Goal: Task Accomplishment & Management: Manage account settings

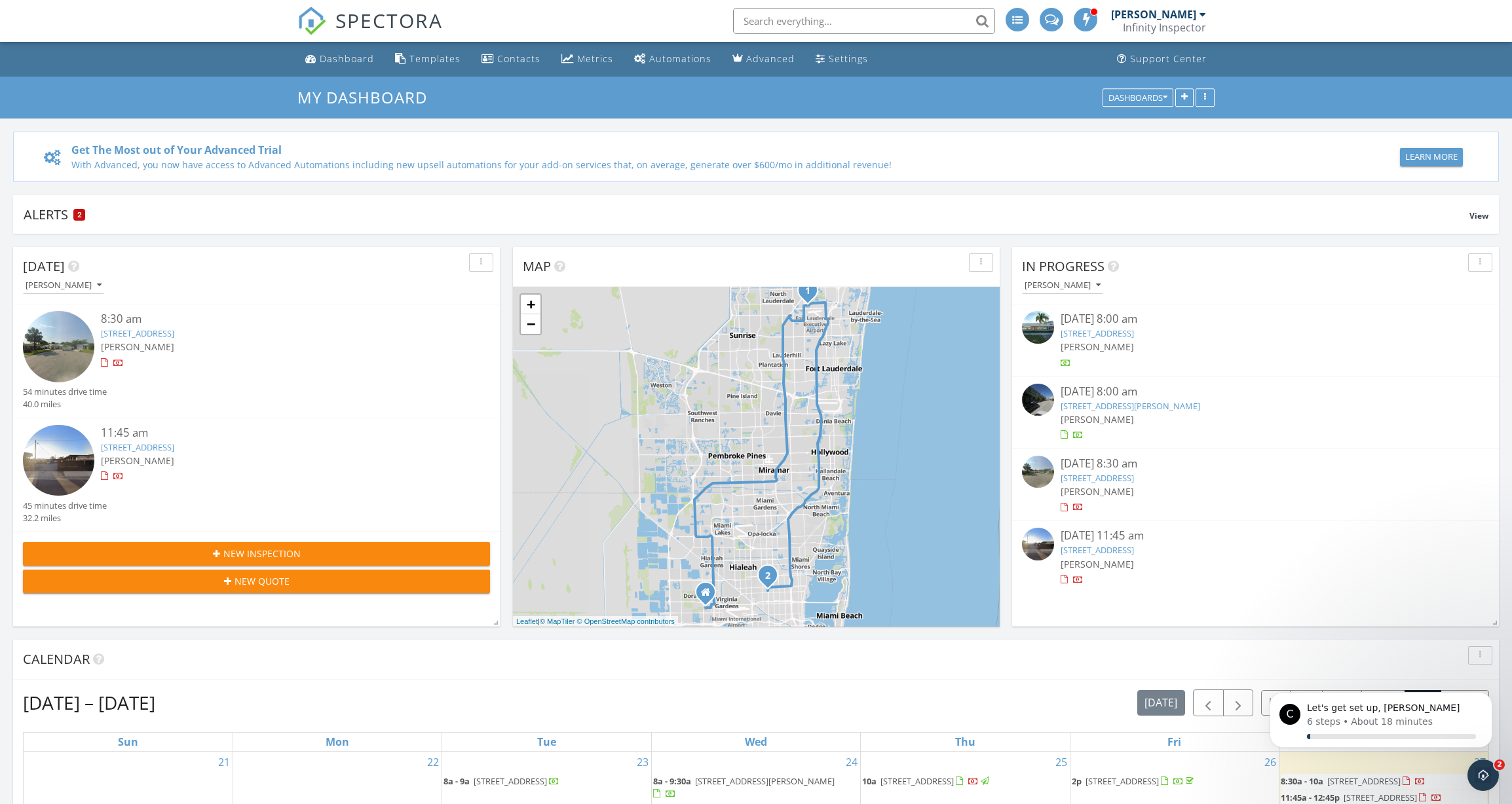
click at [174, 330] on link "6700 NW 28th Terrace, Fort Lauderdale, FL 33309" at bounding box center [138, 333] width 73 height 12
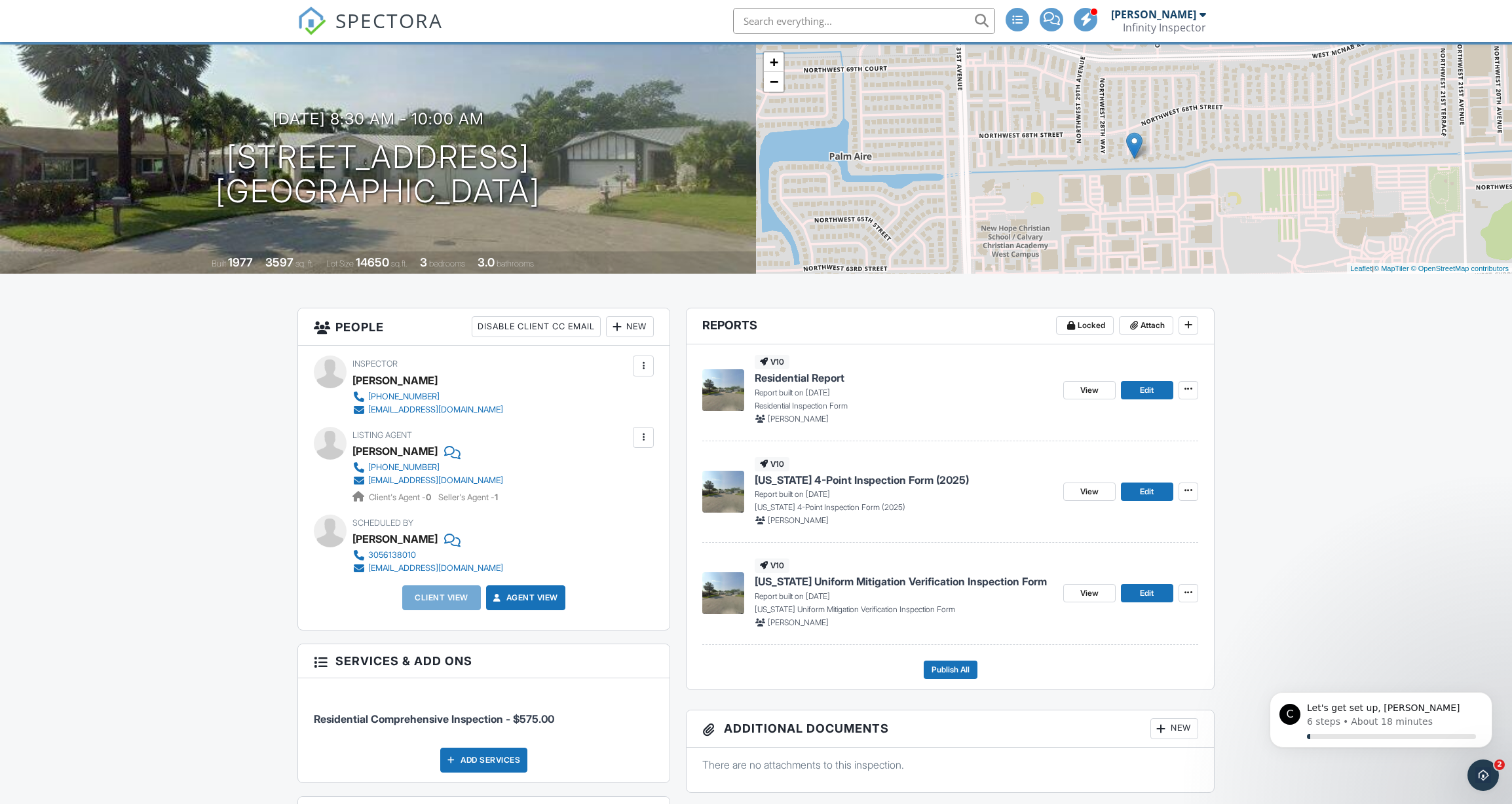
scroll to position [72, 0]
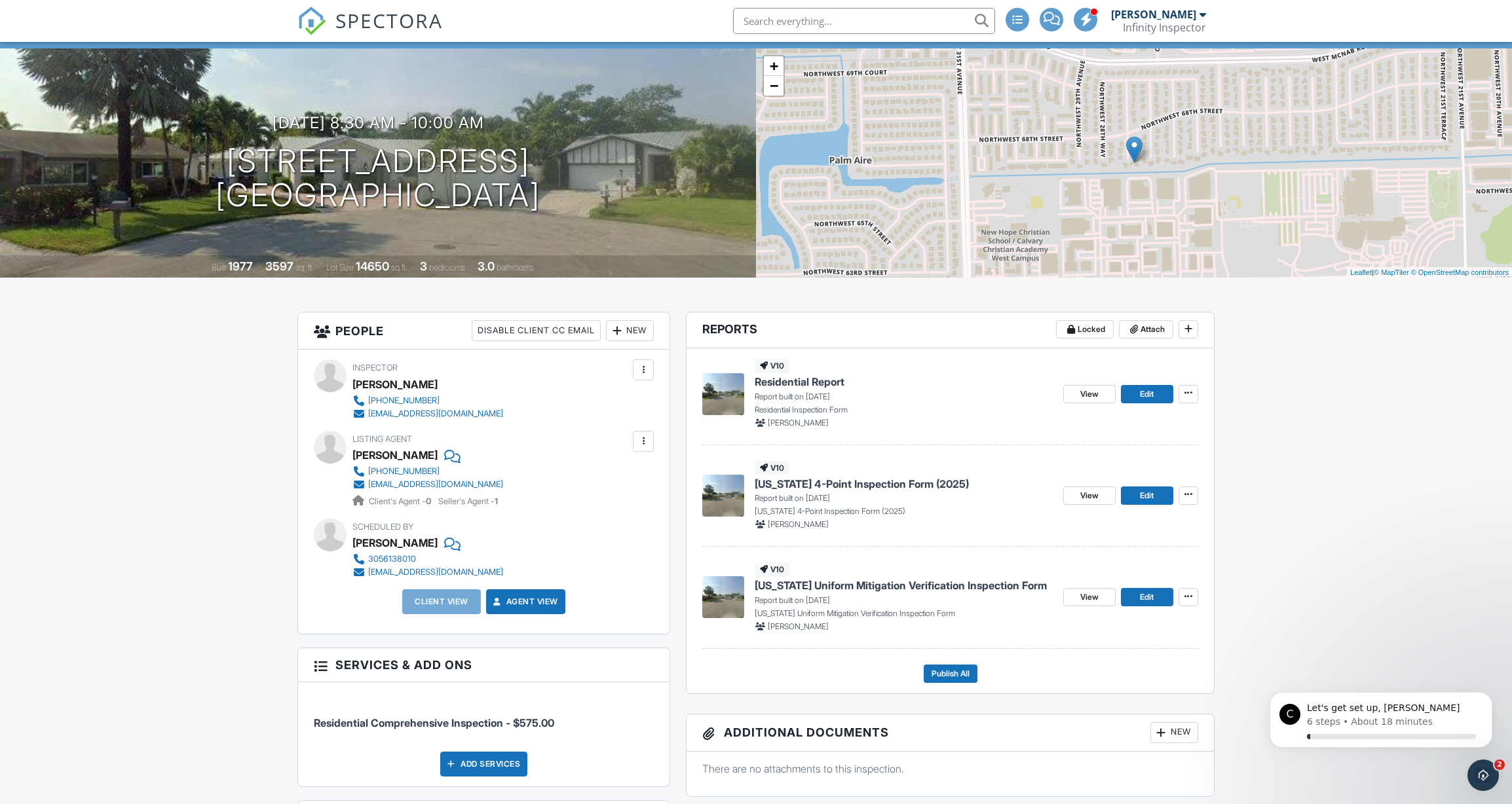
click at [625, 332] on div "New" at bounding box center [629, 331] width 48 height 21
click at [635, 371] on li "Client" at bounding box center [677, 371] width 129 height 33
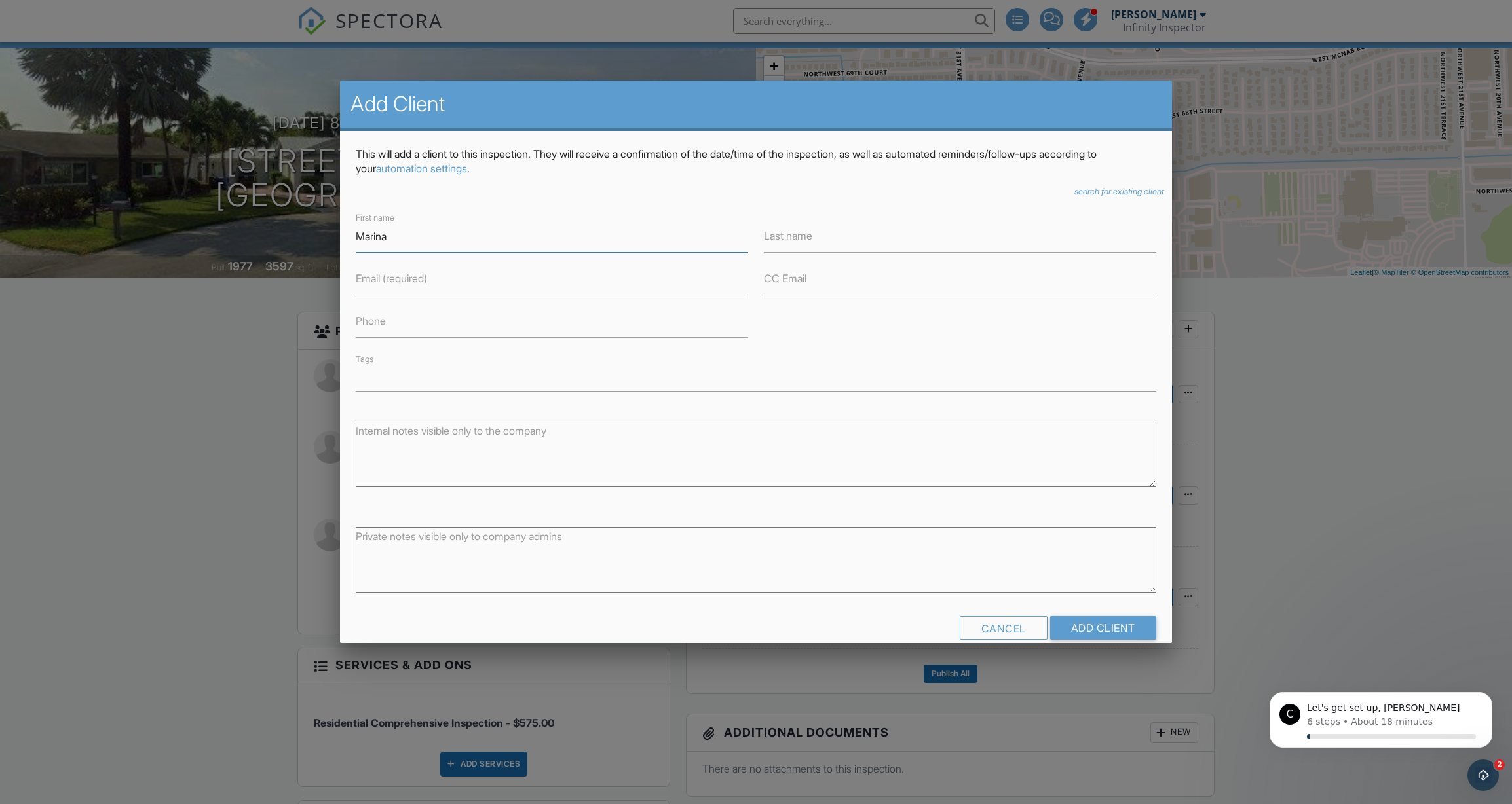
type input "Marina"
type input "[PERSON_NAME]"
type input "[DOMAIN_NAME][EMAIL_ADDRESS][DOMAIN_NAME]"
click at [1091, 622] on input "Add Client" at bounding box center [1103, 628] width 106 height 24
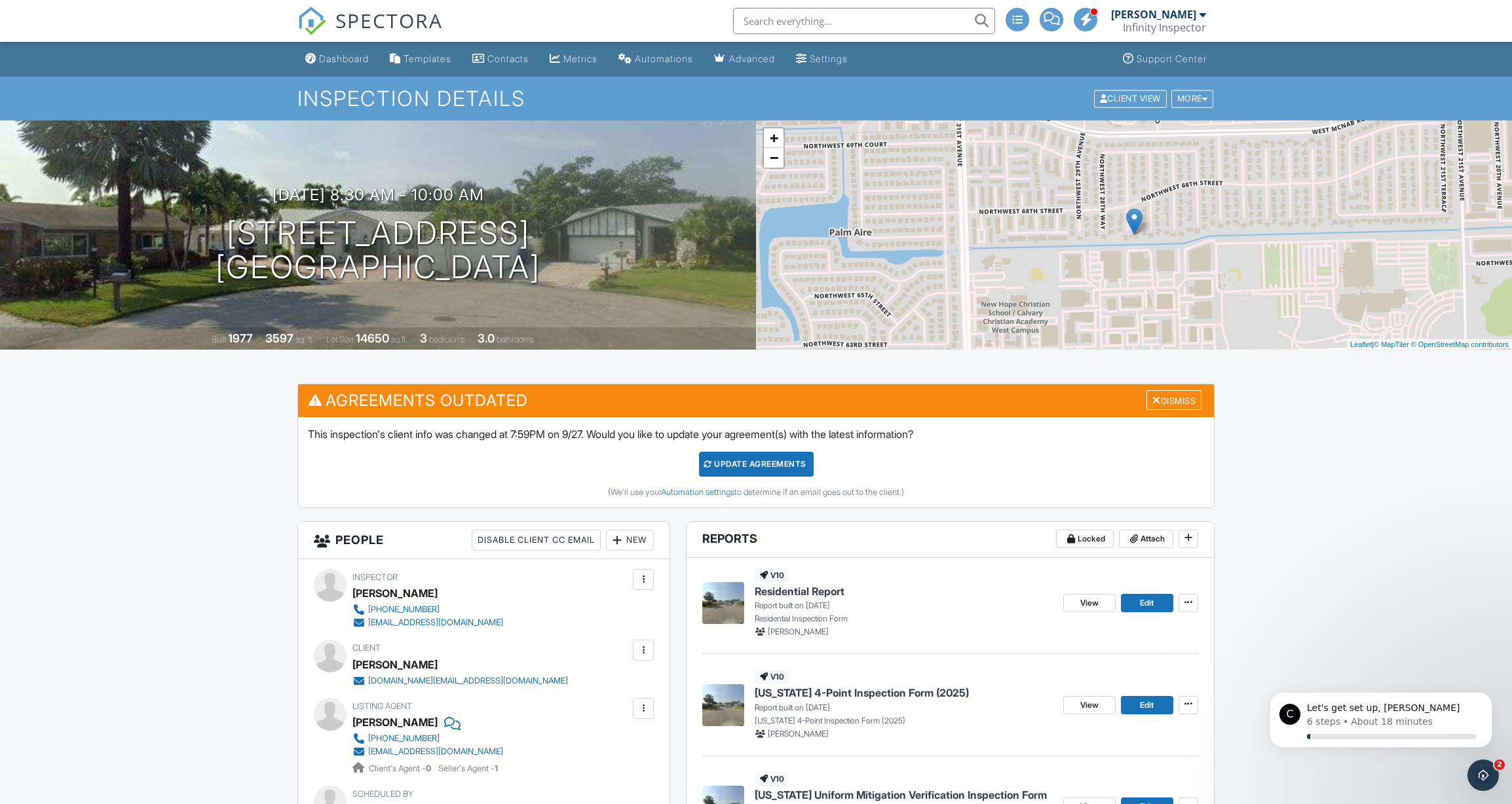
click at [760, 466] on div "Update Agreements" at bounding box center [756, 464] width 114 height 25
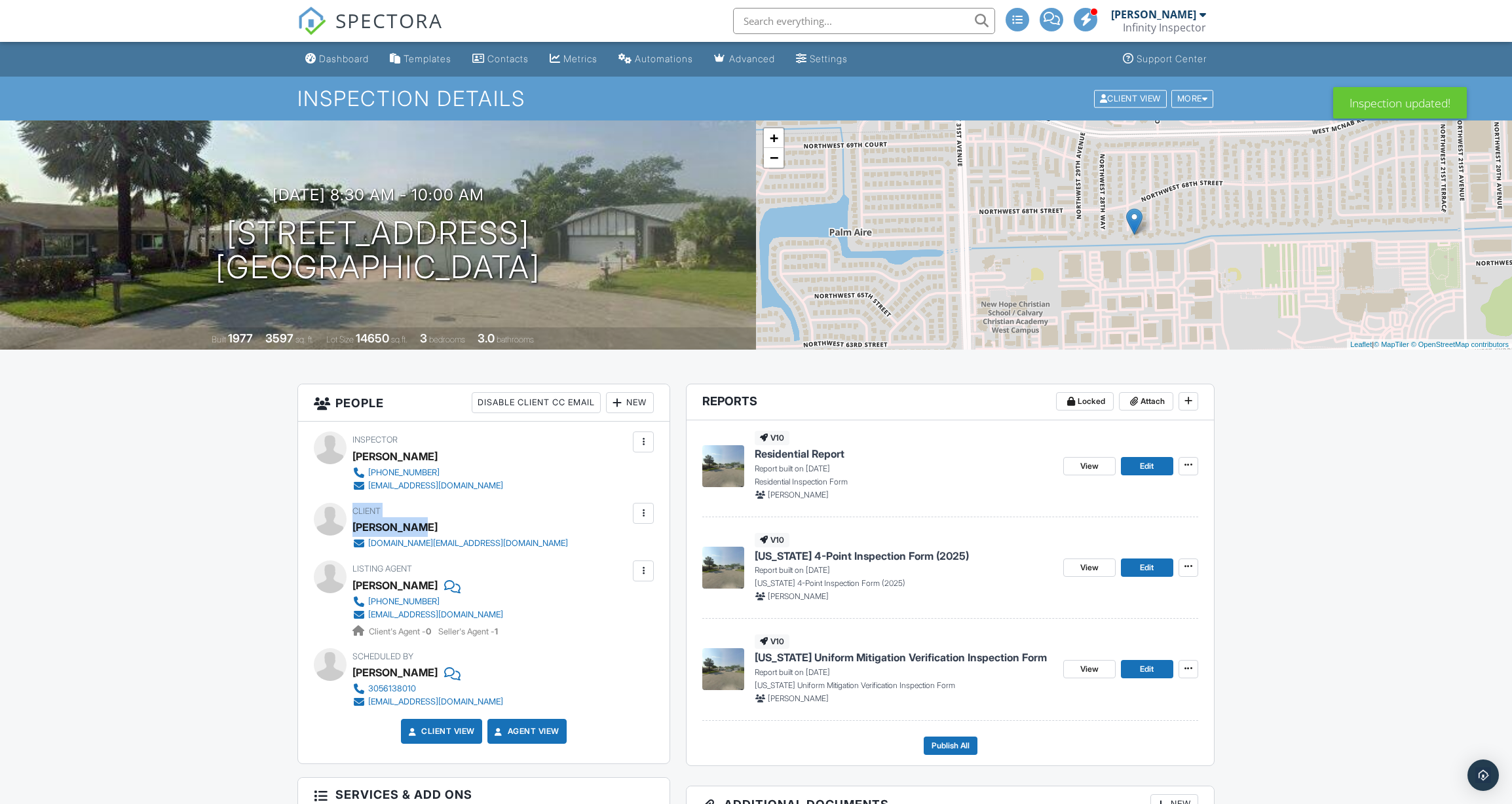
drag, startPoint x: 352, startPoint y: 528, endPoint x: 413, endPoint y: 530, distance: 61.0
click at [413, 530] on div "Client [PERSON_NAME] [DOMAIN_NAME][EMAIL_ADDRESS][DOMAIN_NAME]" at bounding box center [484, 527] width 340 height 47
click at [413, 530] on div "[PERSON_NAME]" at bounding box center [395, 527] width 85 height 20
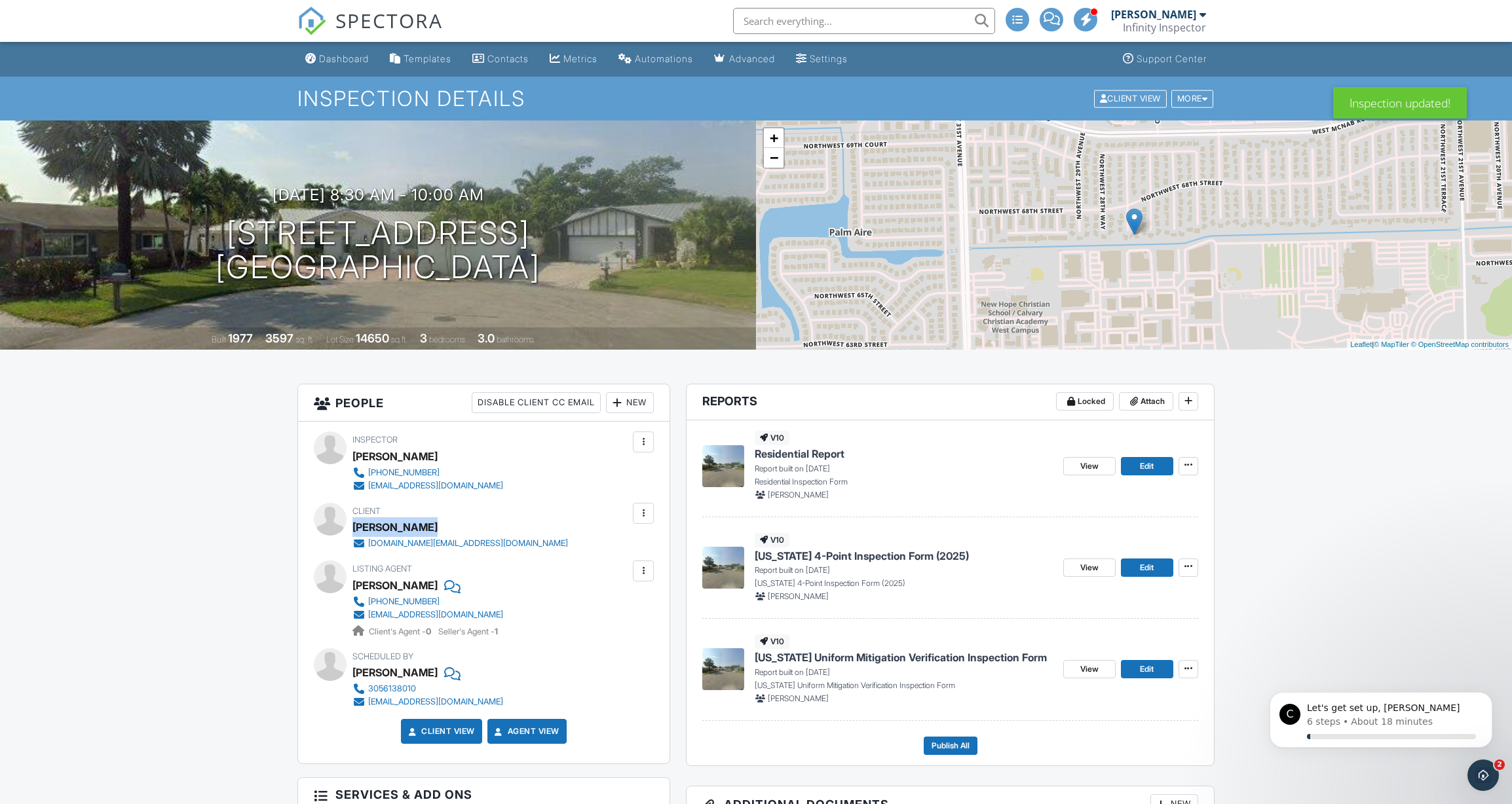
drag, startPoint x: 424, startPoint y: 528, endPoint x: 356, endPoint y: 529, distance: 68.0
click at [356, 529] on div "[PERSON_NAME]" at bounding box center [395, 527] width 85 height 20
copy div "[PERSON_NAME]"
click at [1144, 571] on span "Edit" at bounding box center [1146, 568] width 14 height 13
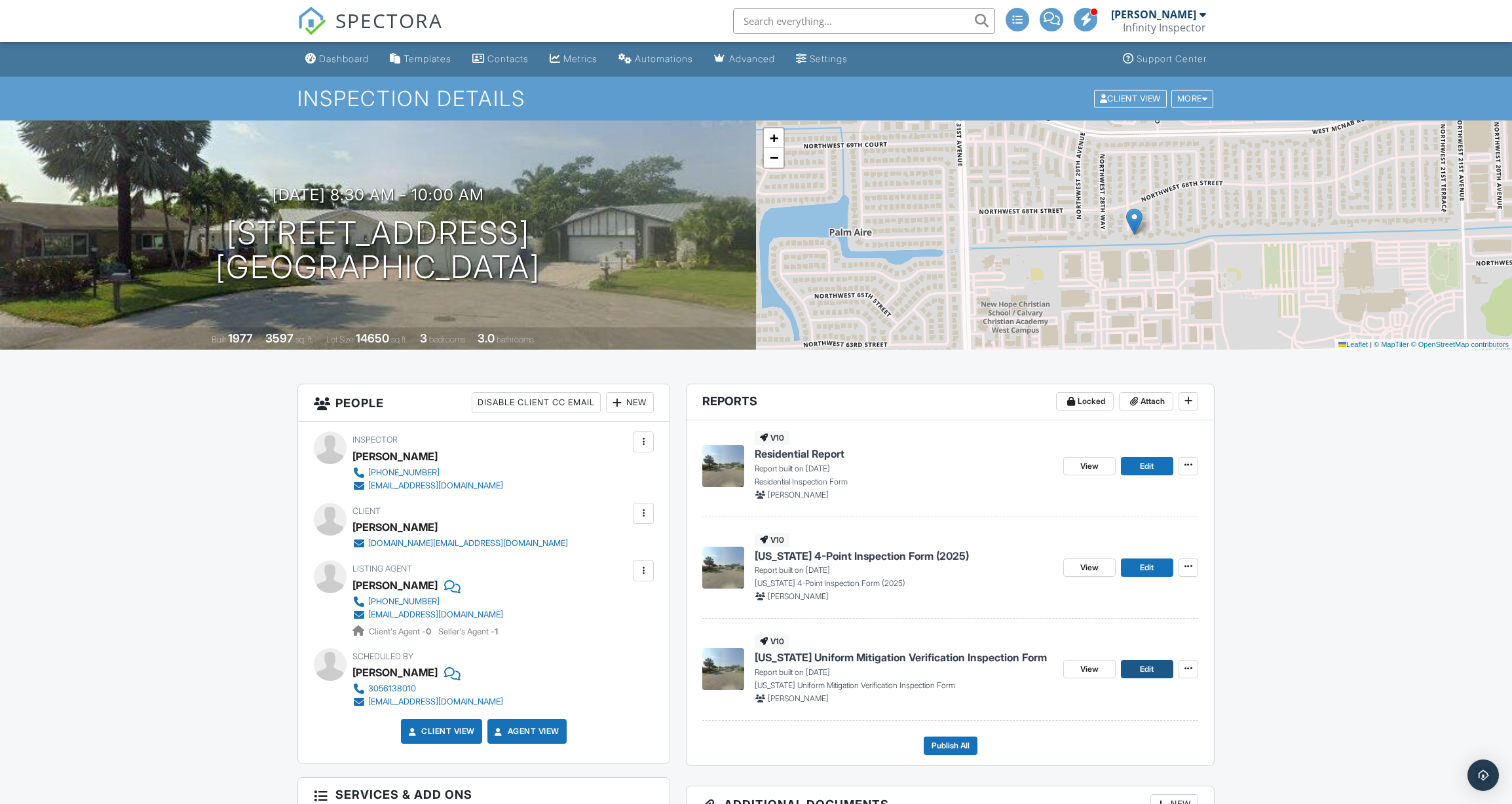
click at [1158, 668] on link "Edit" at bounding box center [1146, 669] width 52 height 18
click at [1140, 470] on span "Edit" at bounding box center [1146, 466] width 14 height 13
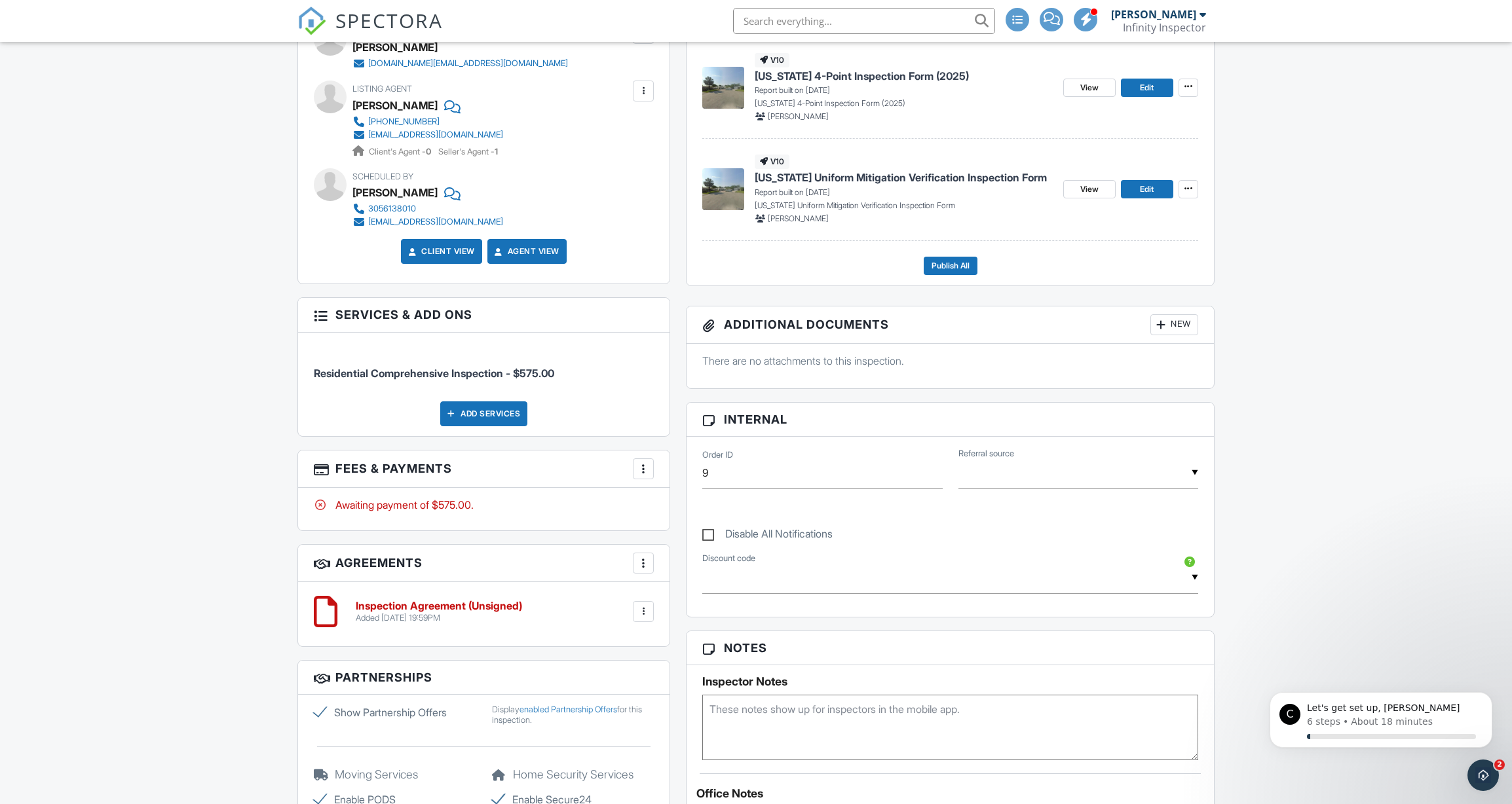
click at [642, 472] on div at bounding box center [643, 469] width 13 height 13
click at [689, 507] on li "Edit Fees & Payments" at bounding box center [709, 509] width 137 height 33
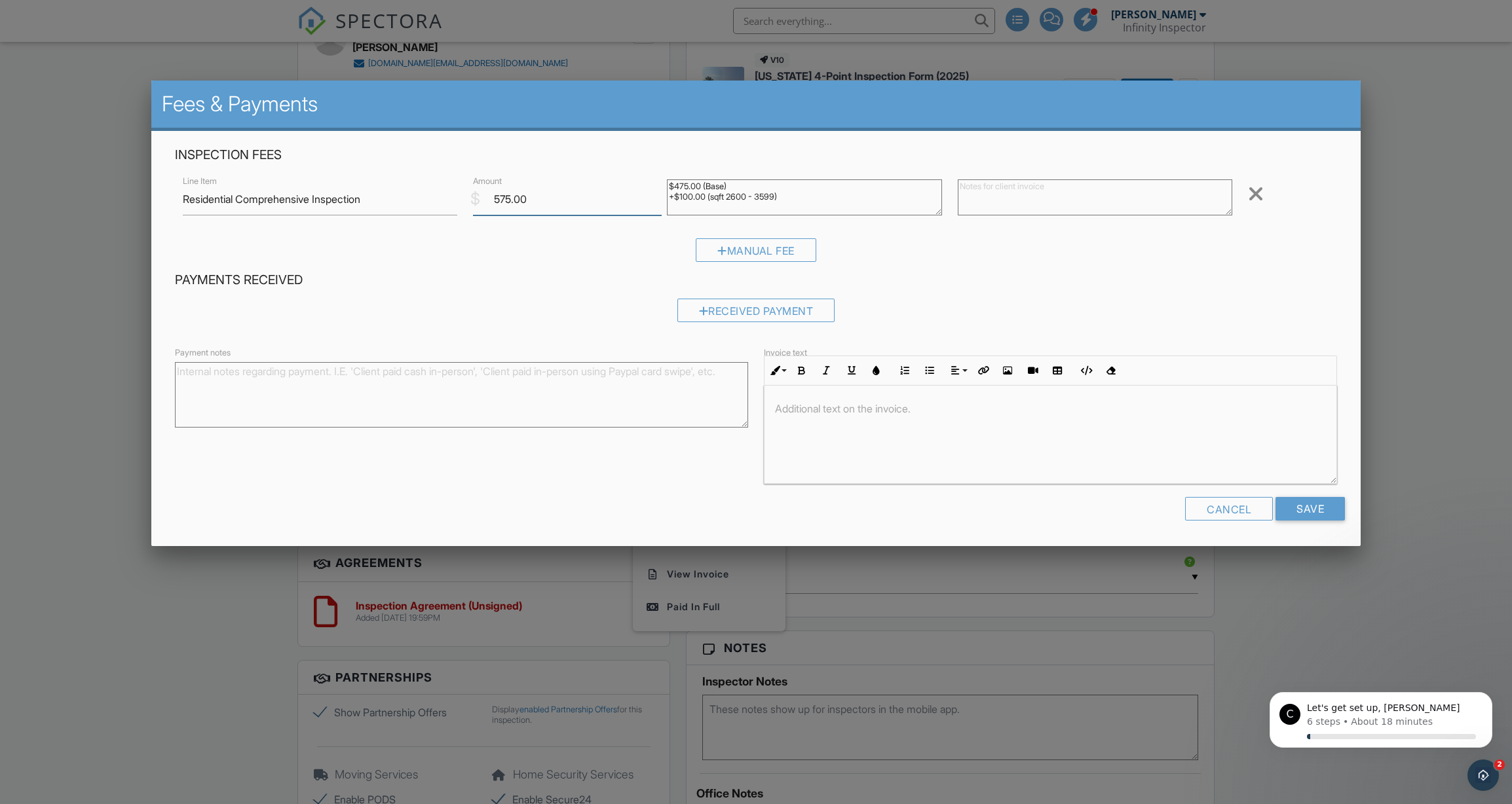
click at [507, 200] on input "575.00" at bounding box center [567, 199] width 188 height 32
type input "525.00"
click at [1315, 507] on input "Save" at bounding box center [1310, 509] width 69 height 24
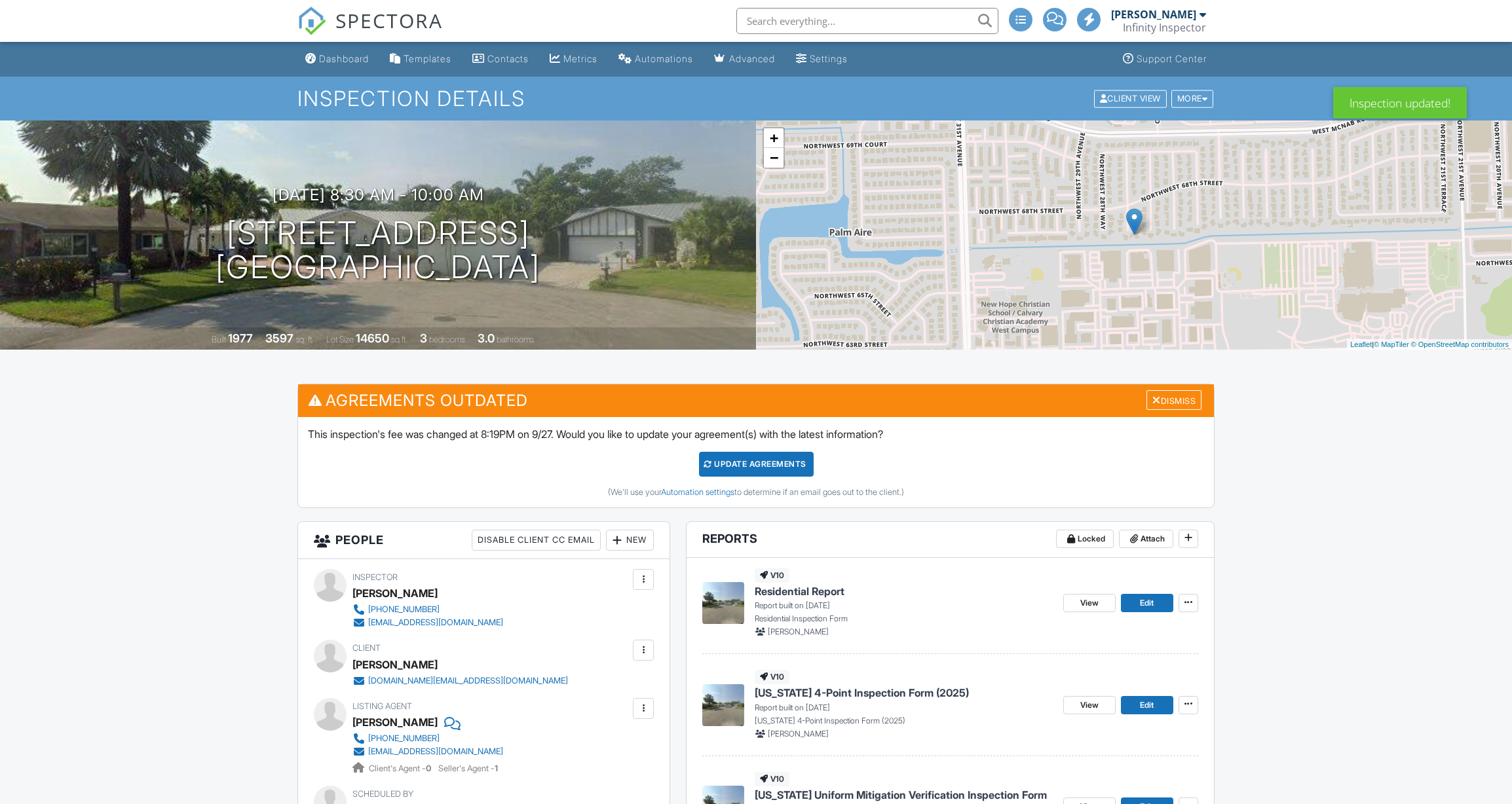
scroll to position [707, 0]
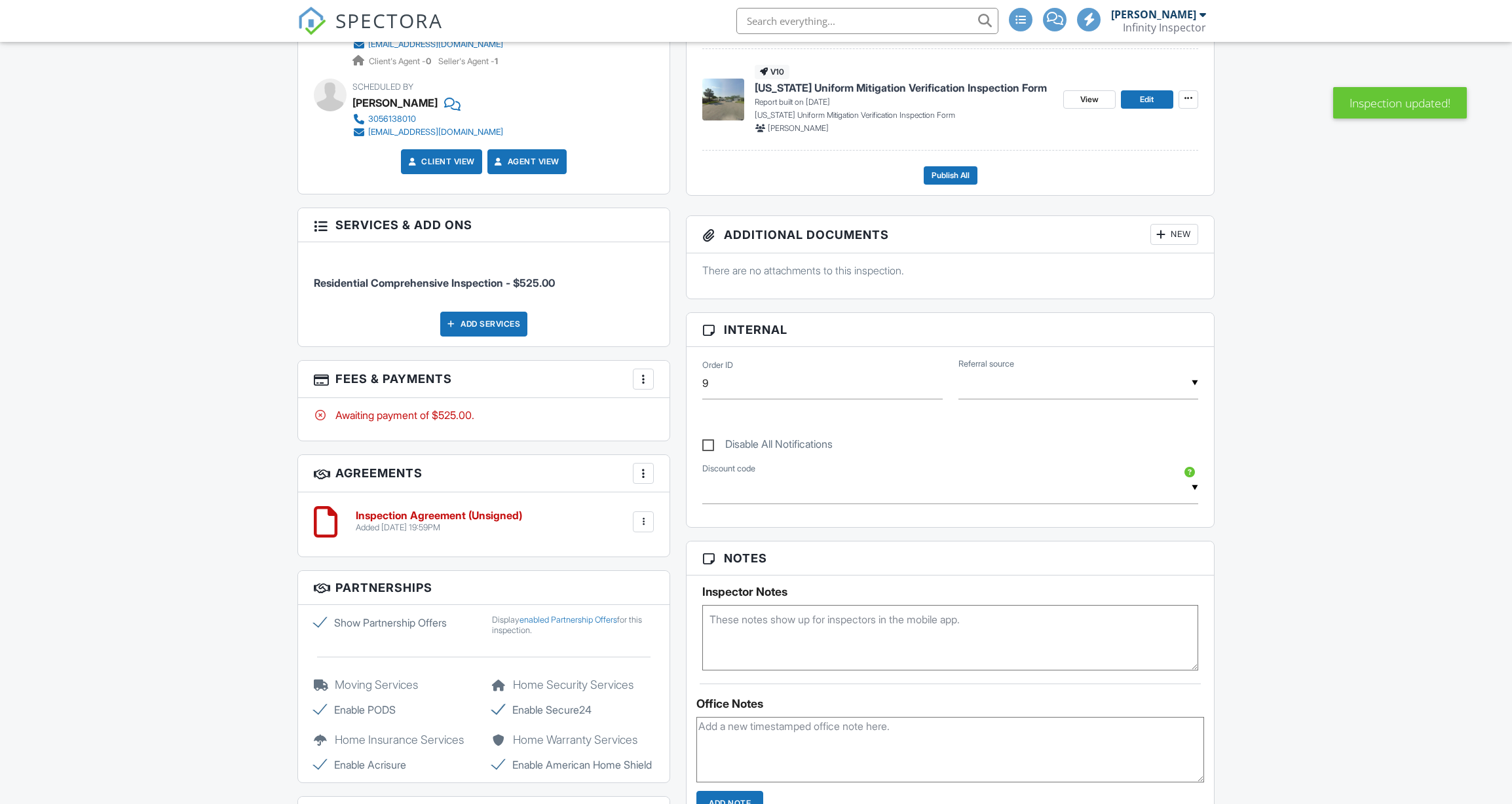
click at [649, 364] on h3 "Fees & Payments More Edit Fees & Payments Add Services View Invoice Paid In Full" at bounding box center [484, 379] width 371 height 37
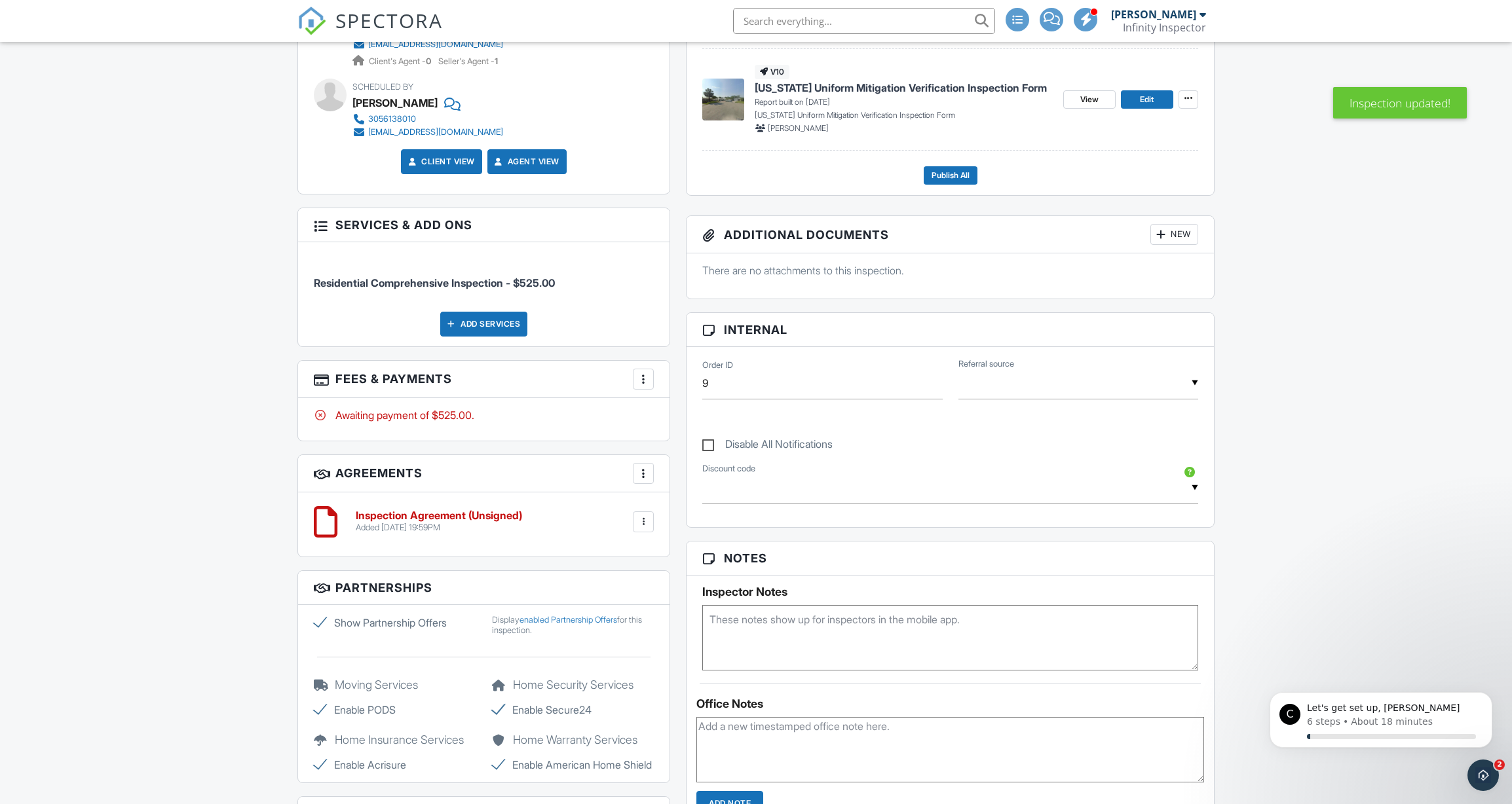
scroll to position [0, 0]
click at [648, 373] on div at bounding box center [643, 379] width 13 height 13
click at [676, 413] on li "Edit Fees & Payments" at bounding box center [709, 419] width 137 height 33
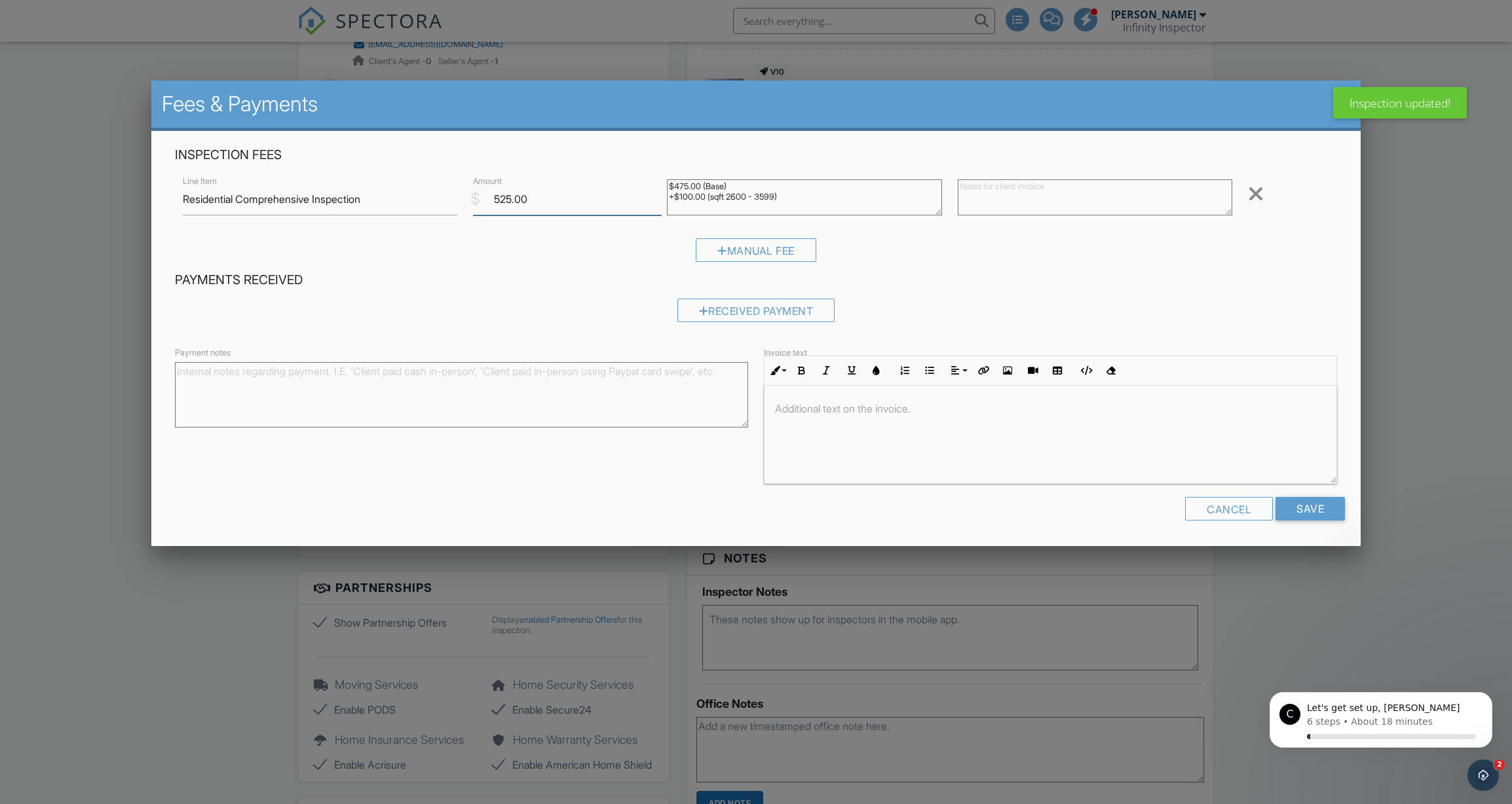
click at [510, 195] on input "525.00" at bounding box center [567, 199] width 188 height 32
type input "550.00"
click at [1295, 505] on input "Save" at bounding box center [1310, 509] width 69 height 24
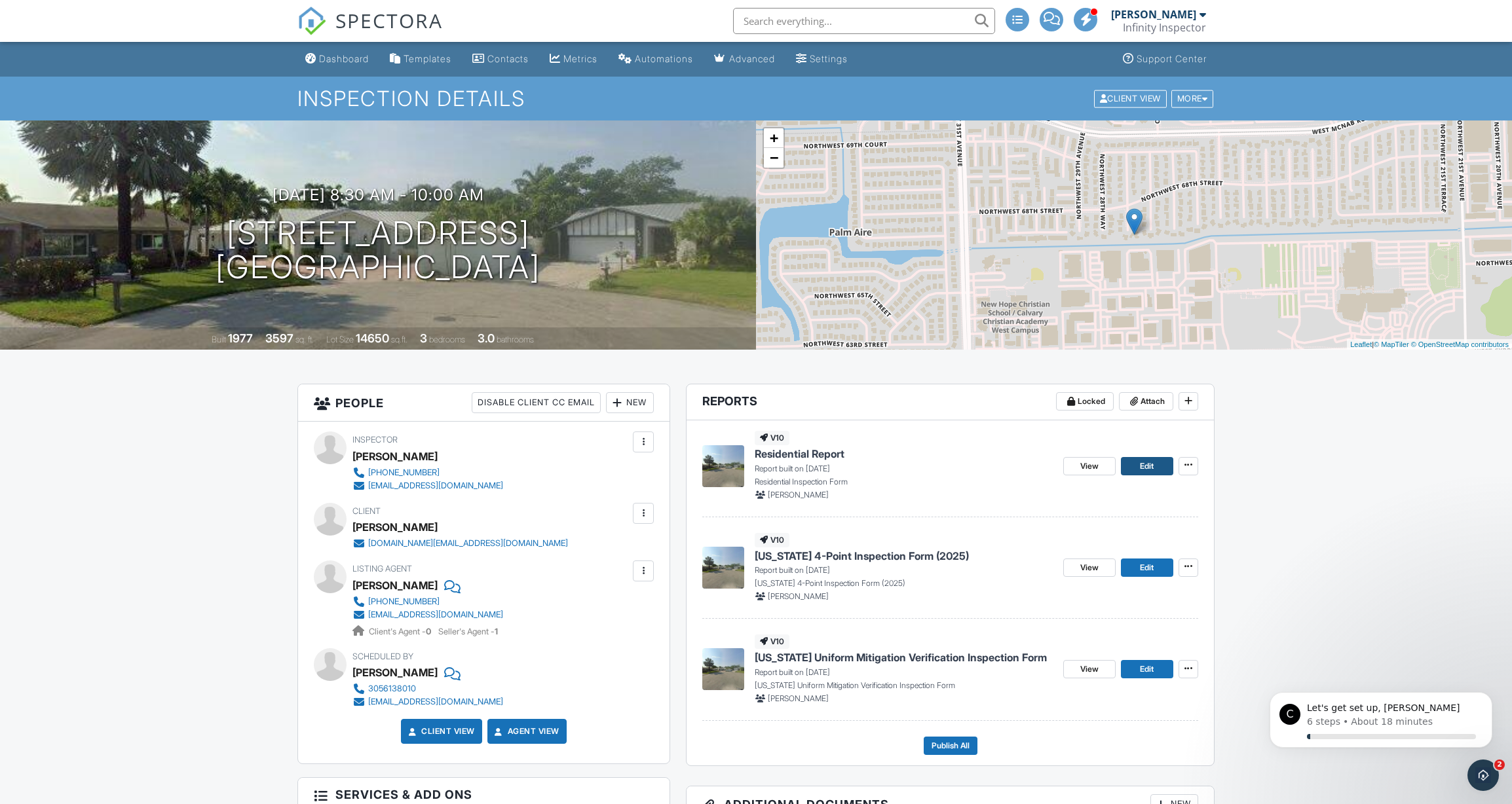
click at [1155, 462] on link "Edit" at bounding box center [1146, 466] width 52 height 18
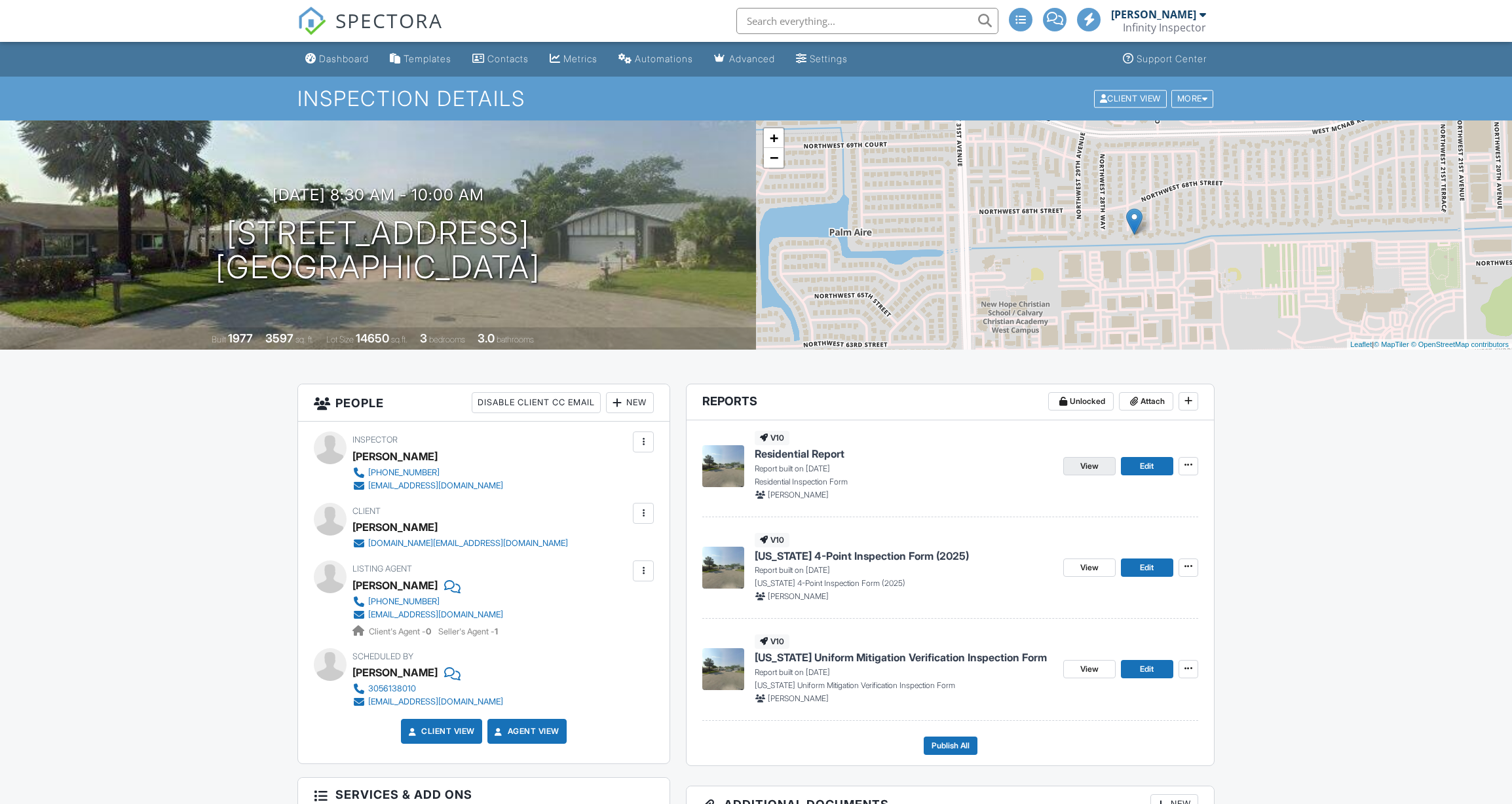
click at [1091, 468] on span "View" at bounding box center [1089, 466] width 18 height 13
click at [968, 746] on span "Publish All" at bounding box center [950, 746] width 38 height 13
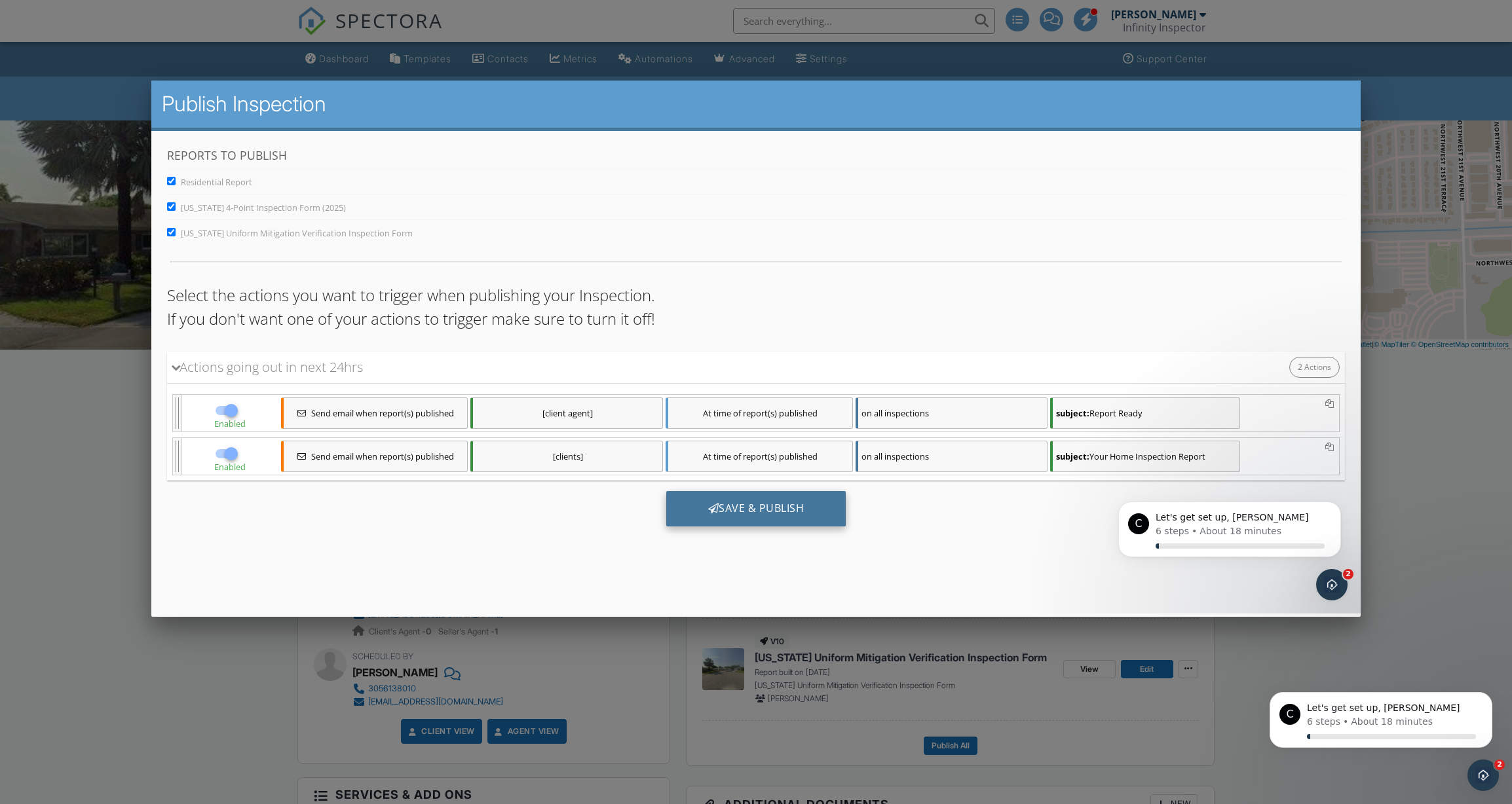
click at [733, 515] on div "Save & Publish" at bounding box center [755, 508] width 180 height 35
